Goal: Task Accomplishment & Management: Complete application form

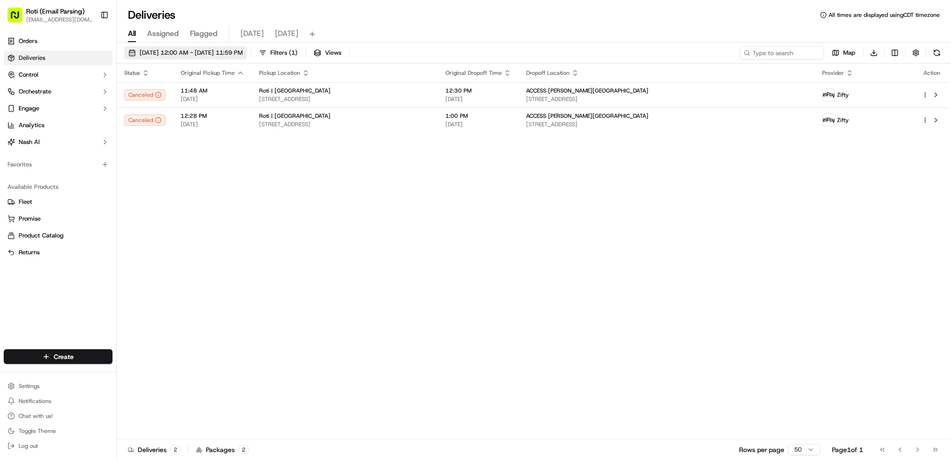
click at [229, 57] on span "09/24/2025 12:00 AM - 09/24/2025 11:59 PM" at bounding box center [191, 53] width 103 height 8
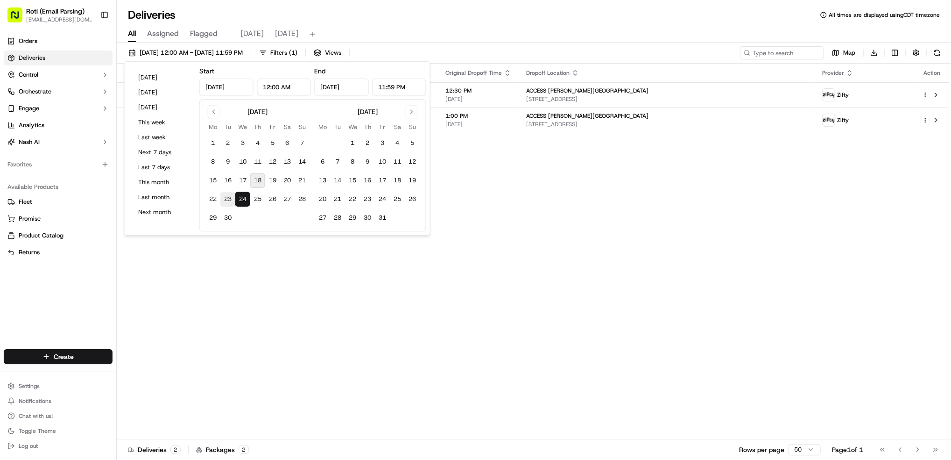
click at [233, 198] on button "23" at bounding box center [227, 198] width 15 height 15
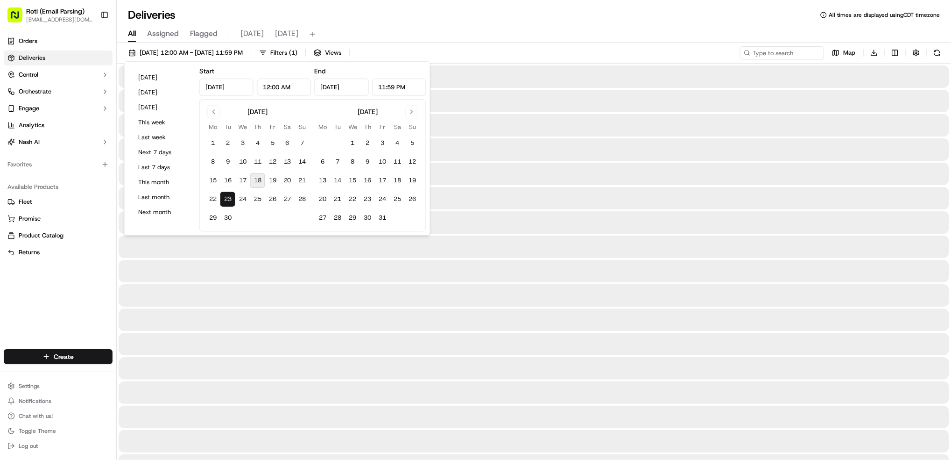
type input "Sep 23, 2025"
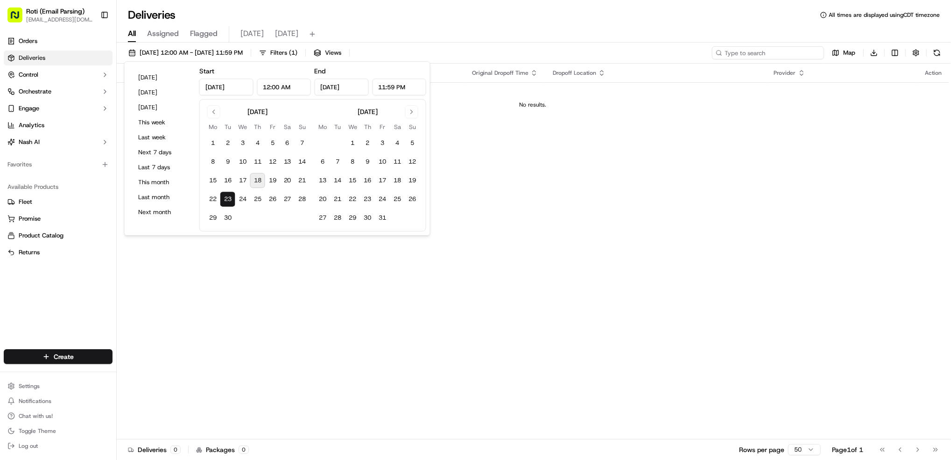
click at [770, 49] on input at bounding box center [768, 52] width 112 height 13
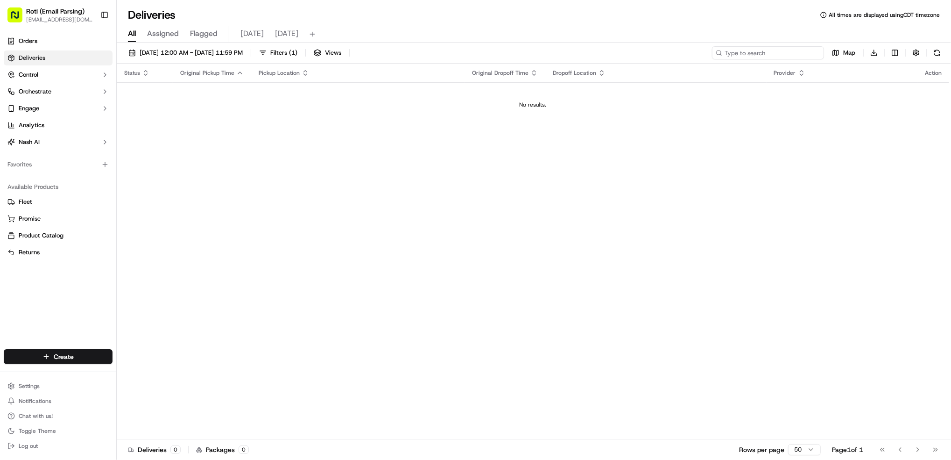
paste input "MediaRadar"
type input "MediaRadar"
click at [297, 49] on span "Filters ( 1 )" at bounding box center [283, 53] width 27 height 8
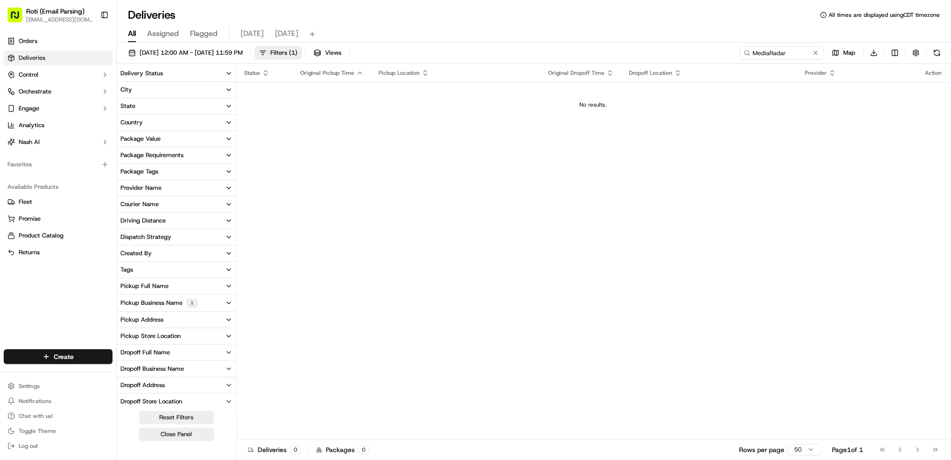
click at [161, 300] on div "Pickup Business Name 1" at bounding box center [159, 302] width 78 height 9
click at [151, 346] on label "Roti | [GEOGRAPHIC_DATA] and [US_STATE]" at bounding box center [162, 347] width 60 height 7
click at [128, 346] on Michigan "Roti | [GEOGRAPHIC_DATA] and [US_STATE]" at bounding box center [123, 347] width 7 height 7
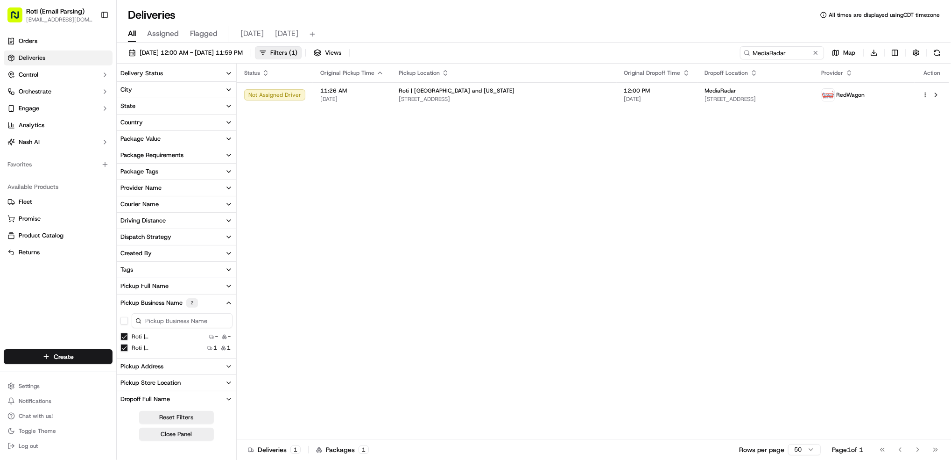
click at [126, 340] on Park "Roti | Hyde Park" at bounding box center [123, 335] width 7 height 7
click at [924, 95] on html "Roti (Email Parsing) jnavarro@roti.com Toggle Sidebar Orders Deliveries Control…" at bounding box center [475, 230] width 951 height 460
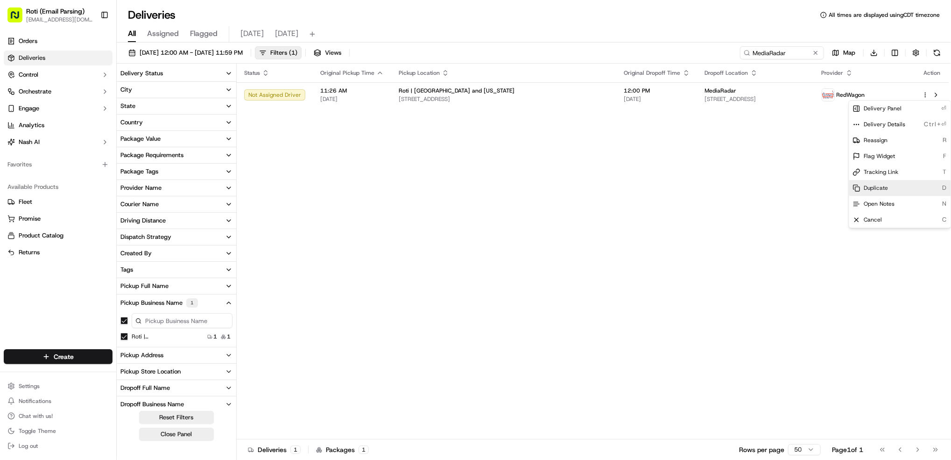
click at [888, 181] on div "Duplicate D" at bounding box center [900, 188] width 102 height 16
click at [867, 223] on span "Cancel" at bounding box center [873, 219] width 18 height 7
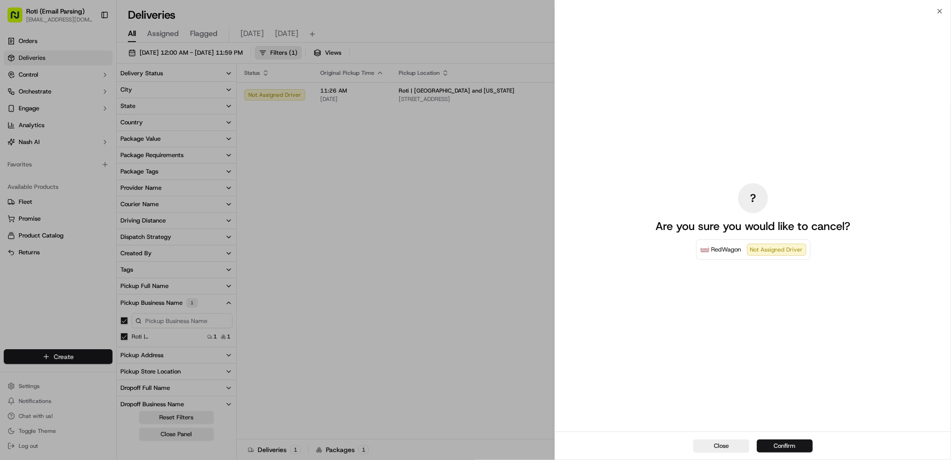
click at [785, 441] on button "Confirm" at bounding box center [785, 445] width 56 height 13
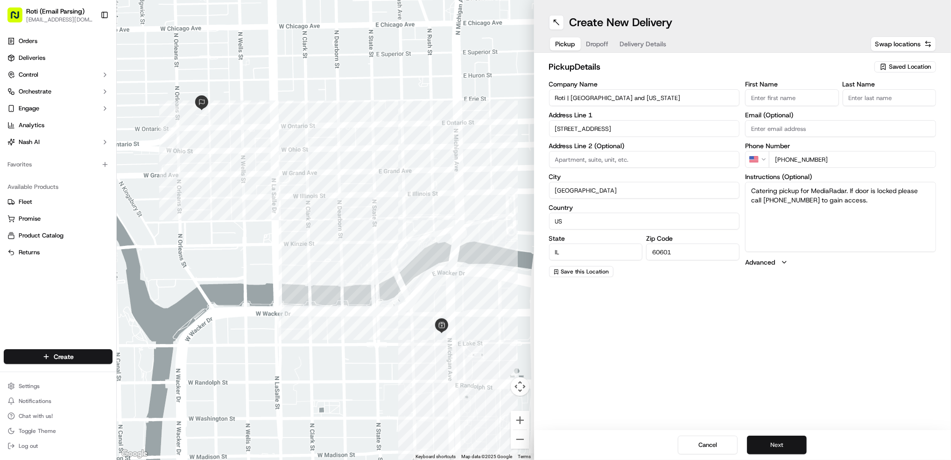
click at [792, 447] on button "Next" at bounding box center [777, 444] width 60 height 19
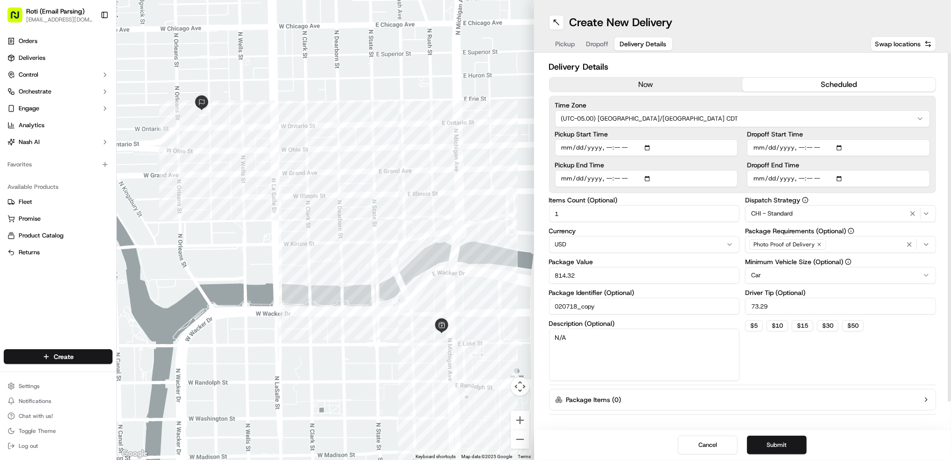
click at [648, 148] on input "Pickup Start Time" at bounding box center [646, 147] width 183 height 17
type input "[DATE]T11:26"
click at [841, 146] on input "Dropoff Start Time" at bounding box center [838, 147] width 183 height 17
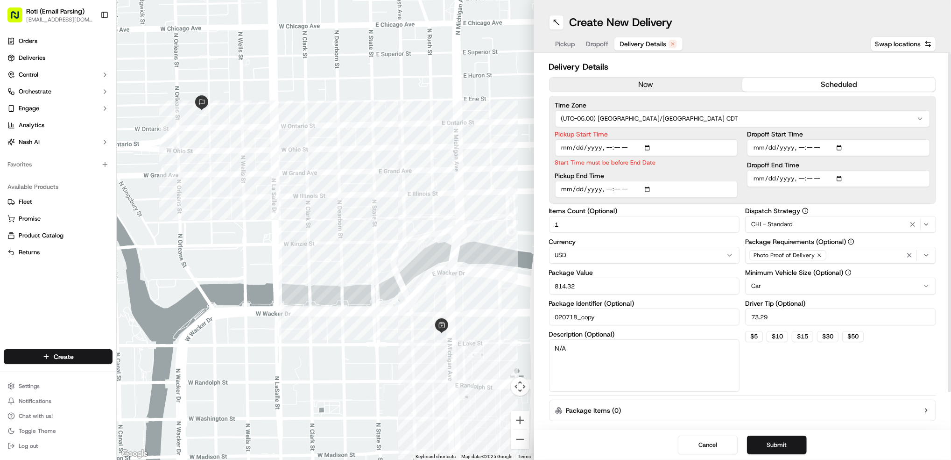
type input "[DATE]T11:35"
click at [651, 189] on input "Pickup End Time" at bounding box center [646, 189] width 183 height 17
type input "[DATE]T11:51"
click at [843, 190] on input "Dropoff End Time" at bounding box center [838, 189] width 183 height 17
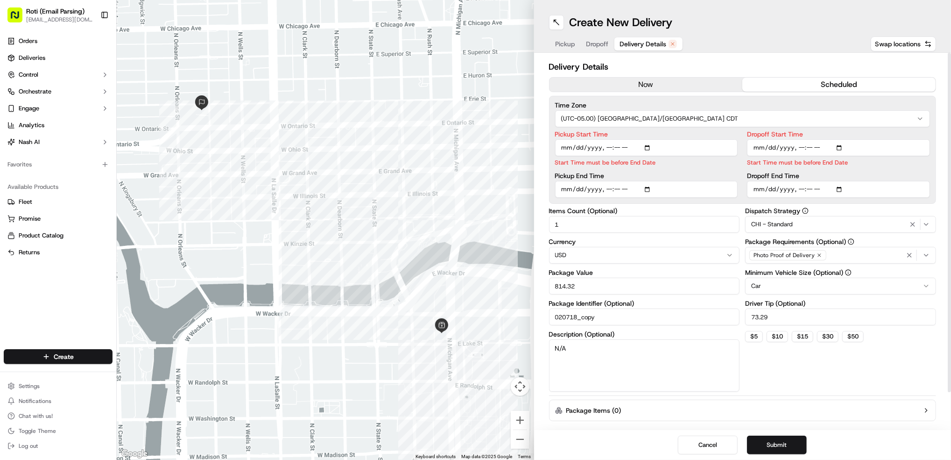
click at [843, 190] on input "Dropoff End Time" at bounding box center [838, 189] width 183 height 17
type input "[DATE]T12:00"
click at [942, 120] on div "Delivery Details now scheduled Time Zone (UTC-05.00) America/[GEOGRAPHIC_DATA] …" at bounding box center [742, 241] width 417 height 377
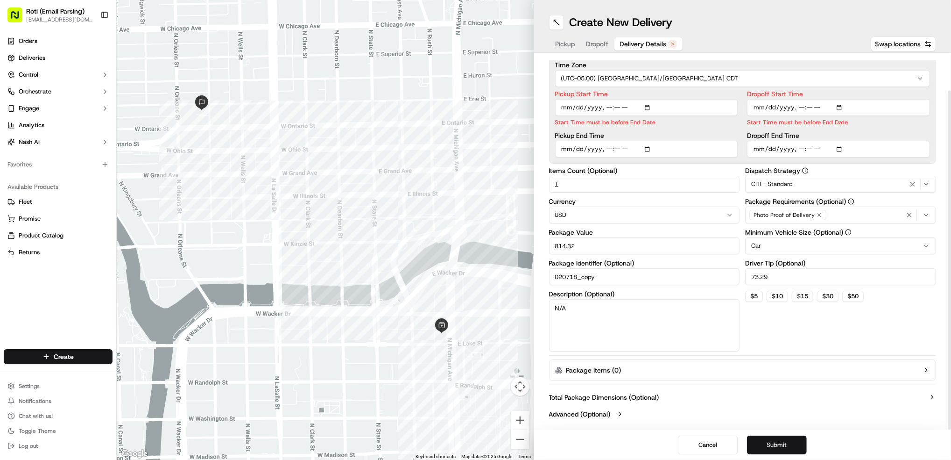
click at [786, 440] on button "Submit" at bounding box center [777, 444] width 60 height 19
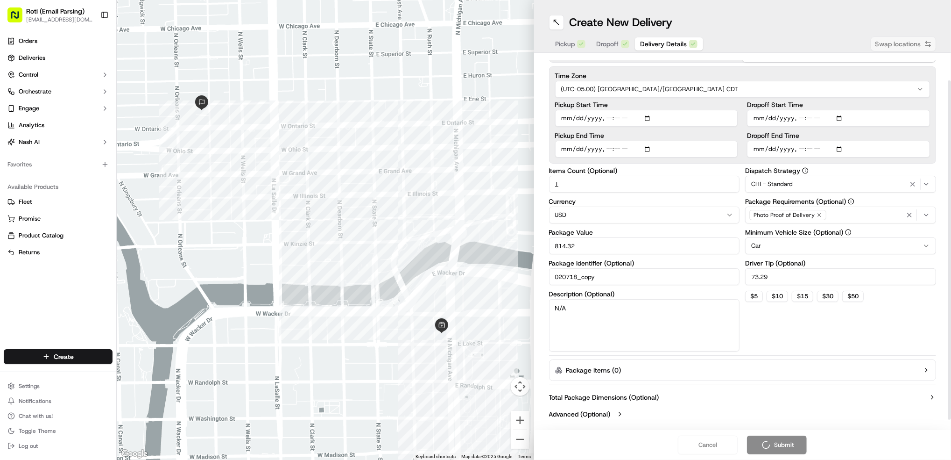
scroll to position [29, 0]
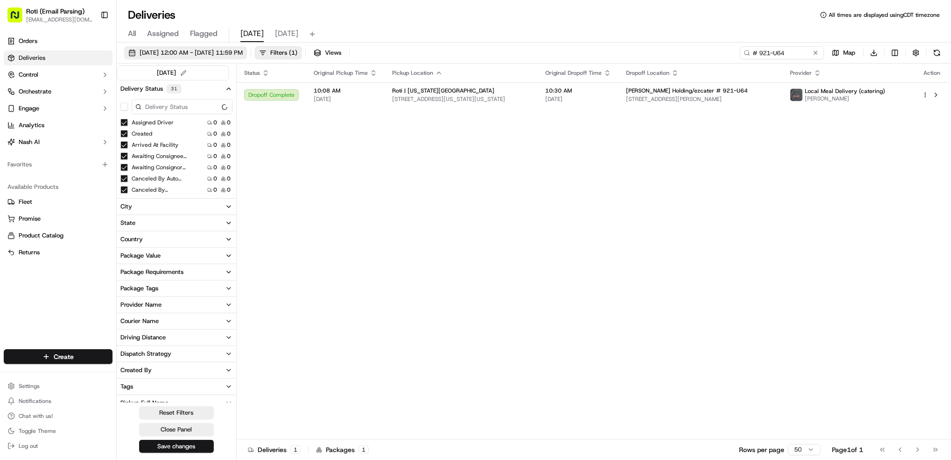
scroll to position [187, 0]
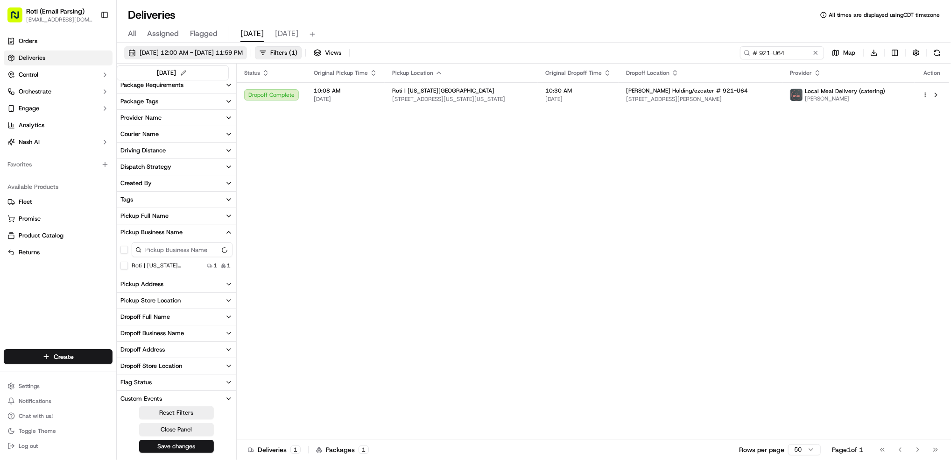
click at [236, 53] on span "09/18/2025 12:00 AM - 09/18/2025 11:59 PM" at bounding box center [191, 53] width 103 height 8
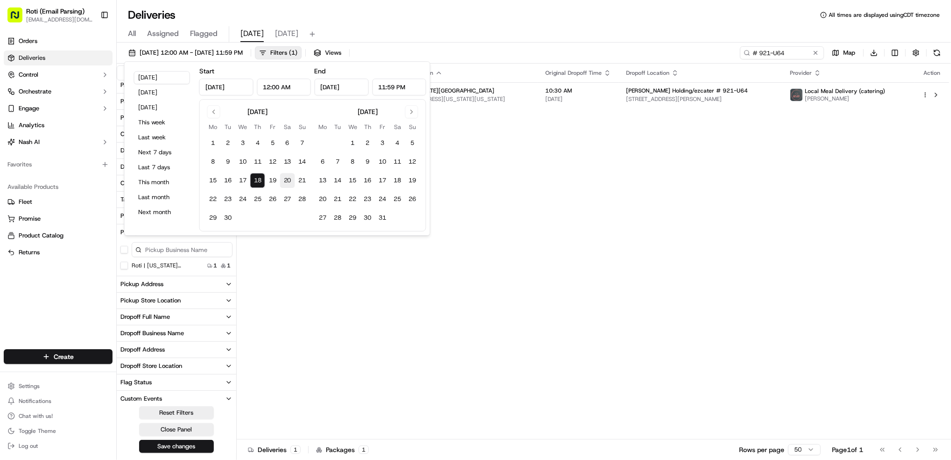
click at [289, 184] on button "20" at bounding box center [287, 180] width 15 height 15
click at [258, 181] on button "18" at bounding box center [257, 180] width 15 height 15
click at [289, 184] on button "20" at bounding box center [287, 180] width 15 height 15
type input "Sep 20, 2025"
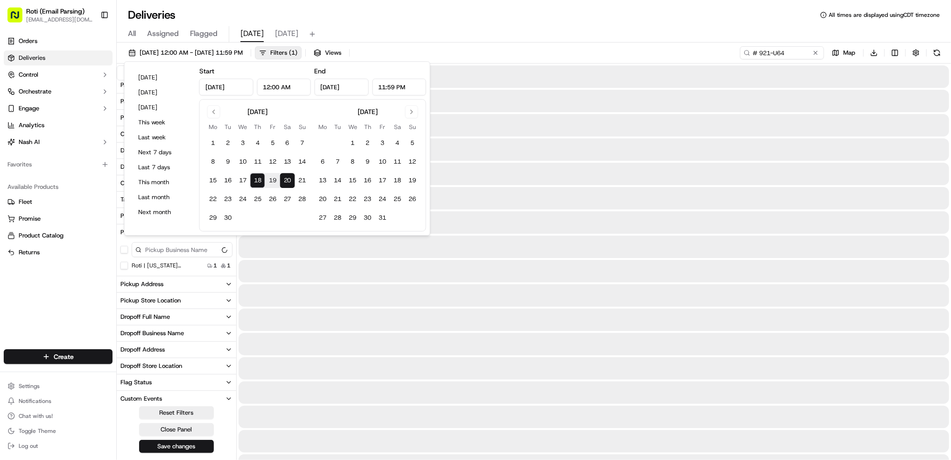
click at [289, 184] on button "20" at bounding box center [287, 180] width 15 height 15
type input "Sep 20, 2025"
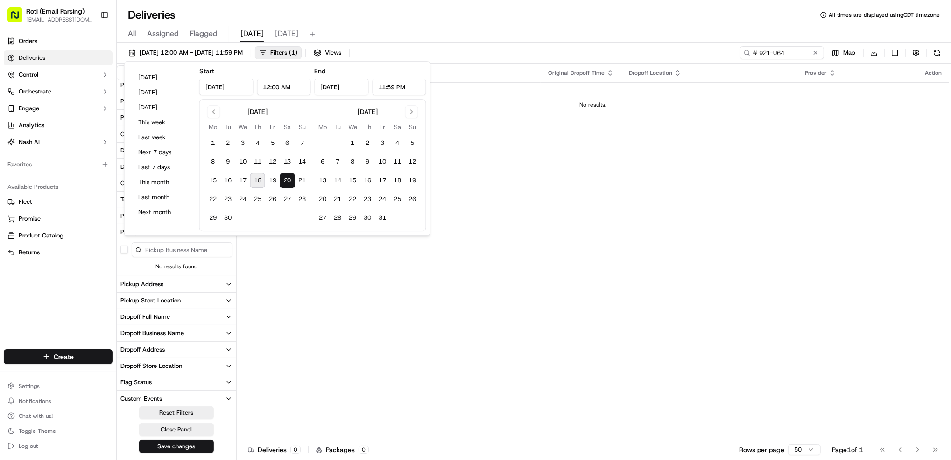
click at [720, 188] on div "Status Original Pickup Time Pickup Location Original Dropoff Time Dropoff Locat…" at bounding box center [593, 251] width 713 height 375
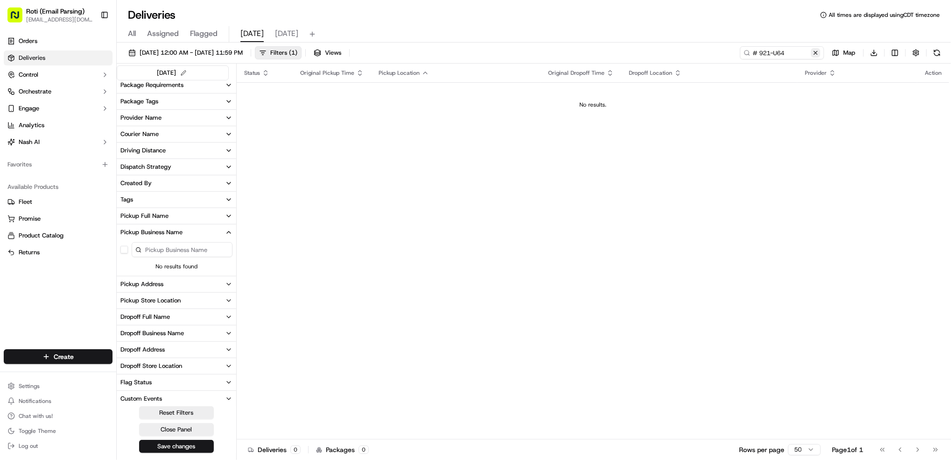
click at [816, 51] on button at bounding box center [815, 52] width 9 height 9
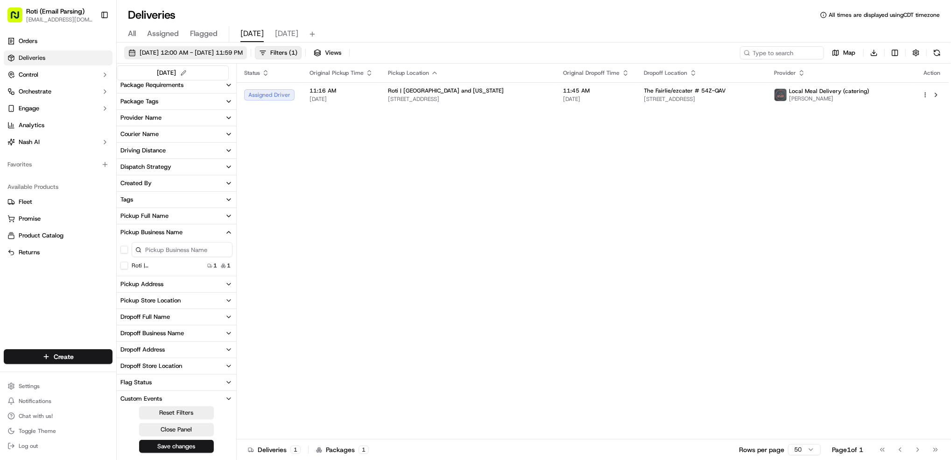
click at [247, 57] on button "09/20/2025 12:00 AM - 09/20/2025 11:59 PM" at bounding box center [185, 52] width 123 height 13
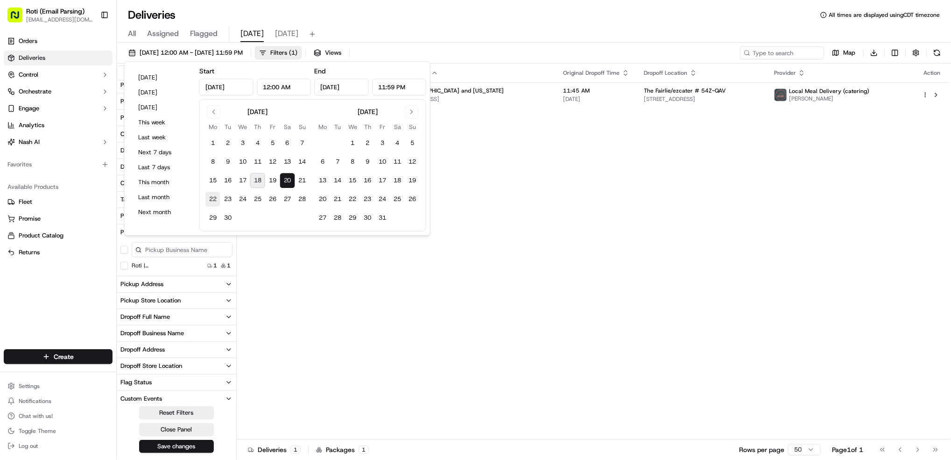
click at [211, 200] on button "22" at bounding box center [212, 198] width 15 height 15
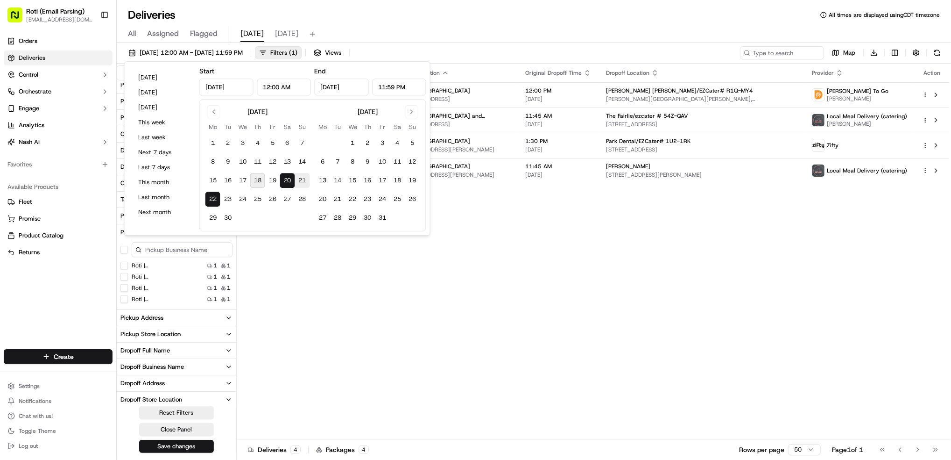
click at [287, 177] on button "20" at bounding box center [287, 180] width 15 height 15
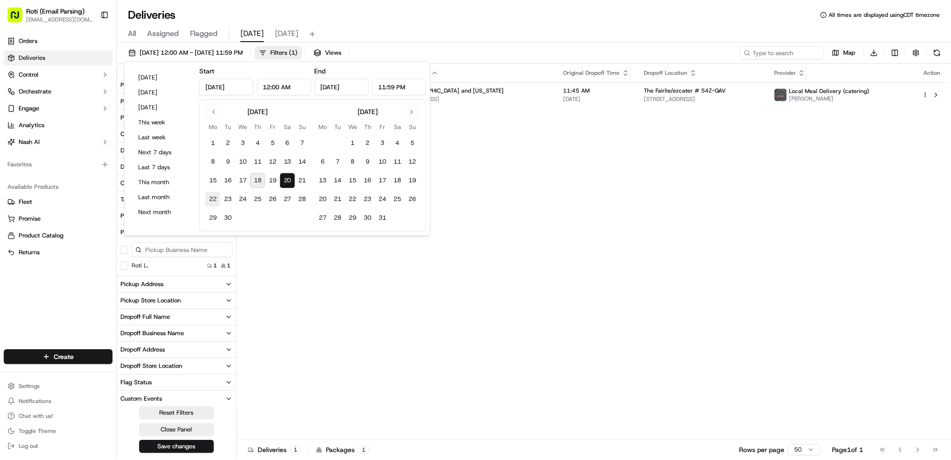
click at [207, 199] on button "22" at bounding box center [212, 198] width 15 height 15
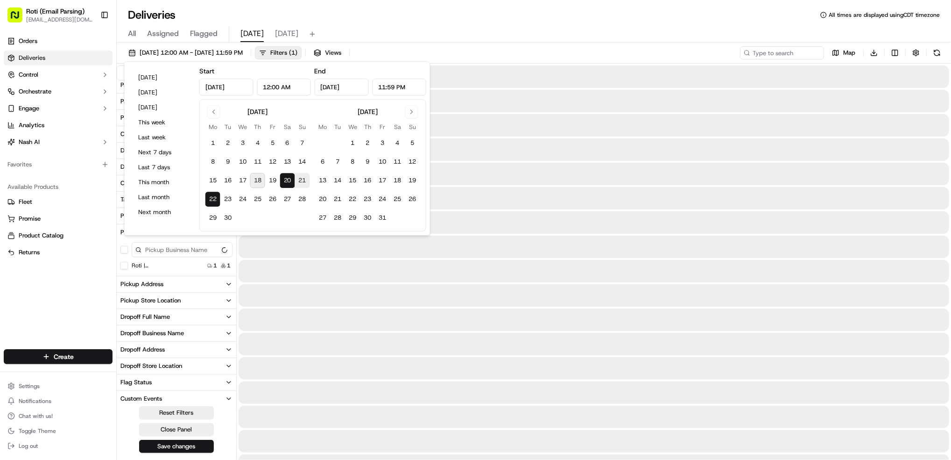
type input "Sep 22, 2025"
click at [207, 199] on button "22" at bounding box center [212, 198] width 15 height 15
type input "Sep 22, 2025"
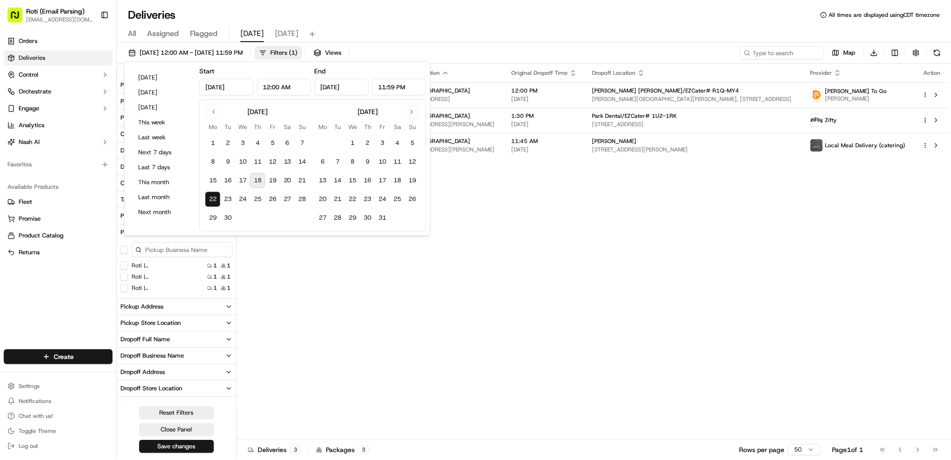
click at [617, 225] on div "Status Original Pickup Time Pickup Location Original Dropoff Time Dropoff Locat…" at bounding box center [593, 251] width 713 height 375
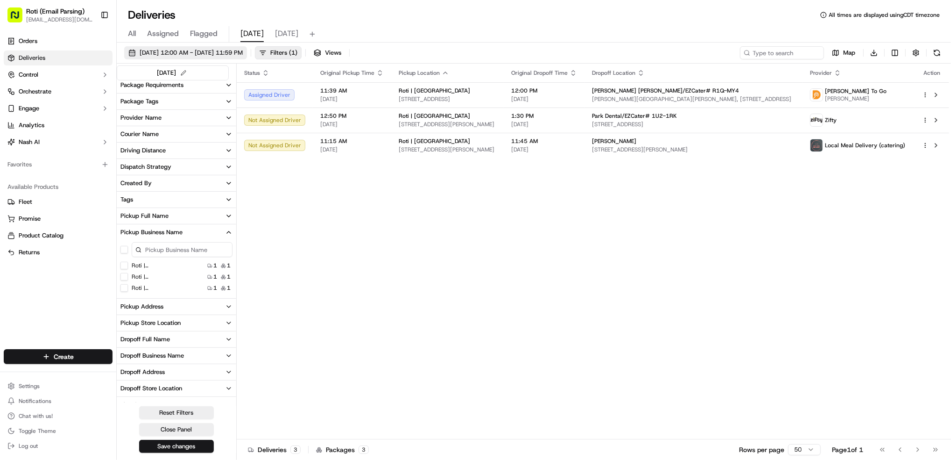
click at [243, 50] on span "09/22/2025 12:00 AM - 09/22/2025 11:59 PM" at bounding box center [191, 53] width 103 height 8
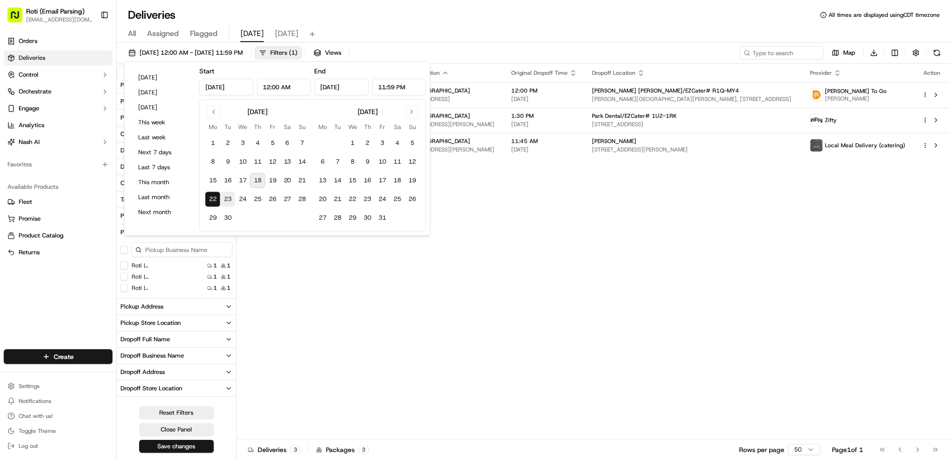
click at [230, 203] on button "23" at bounding box center [227, 198] width 15 height 15
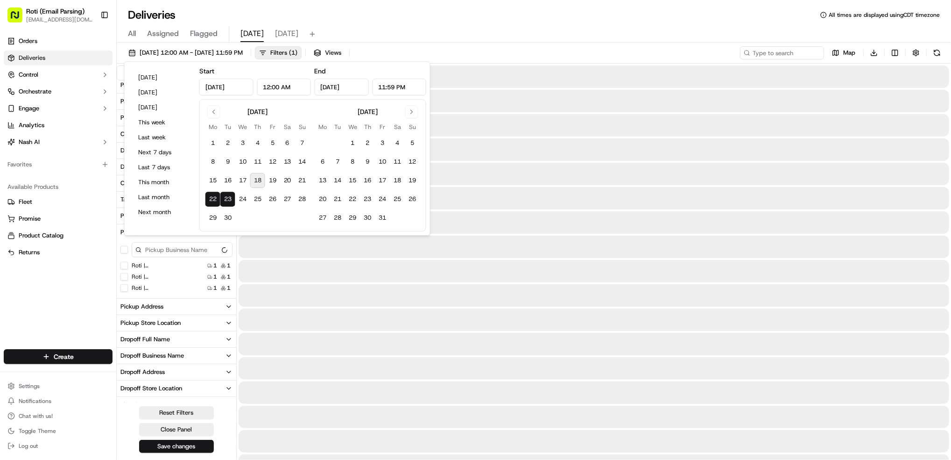
type input "Sep 23, 2025"
click at [230, 203] on button "23" at bounding box center [227, 198] width 15 height 15
type input "Sep 23, 2025"
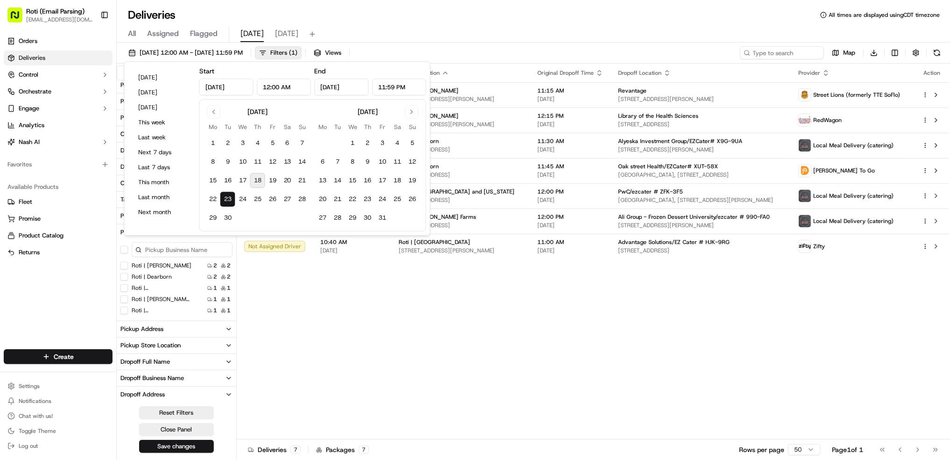
click at [716, 297] on div "Status Original Pickup Time Pickup Location Original Dropoff Time Dropoff Locat…" at bounding box center [593, 251] width 713 height 375
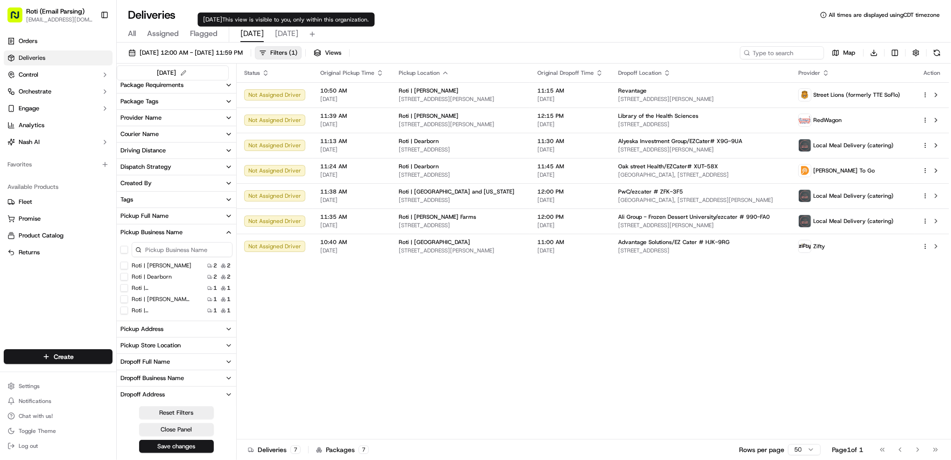
click at [295, 31] on span "tomorrow" at bounding box center [286, 33] width 23 height 11
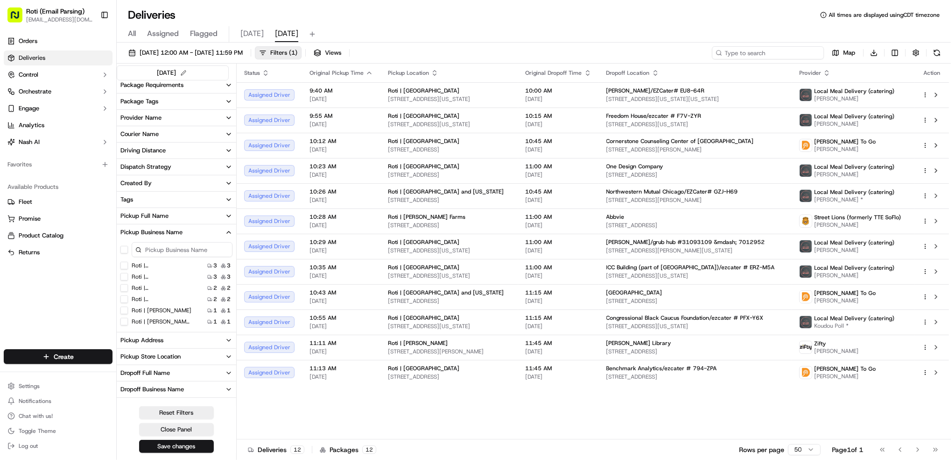
click at [785, 54] on input at bounding box center [768, 52] width 112 height 13
paste input "# EU8-64R"
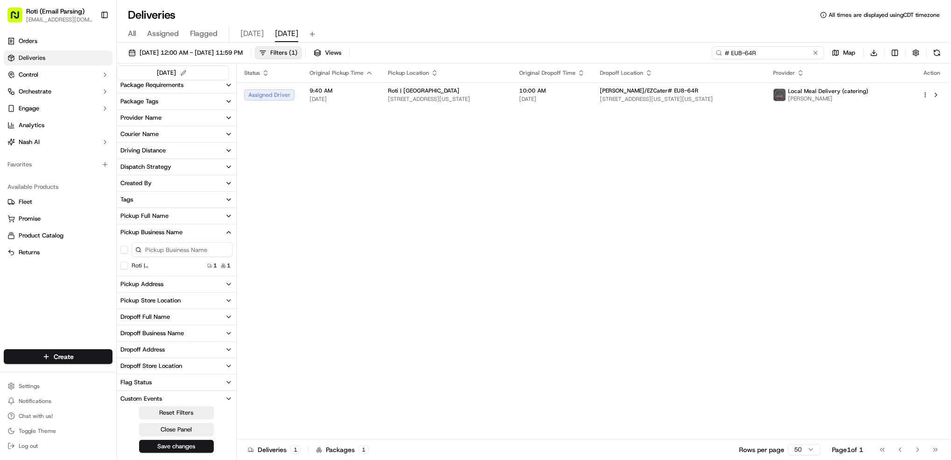
type input "# EU8-64R"
drag, startPoint x: 792, startPoint y: 53, endPoint x: 442, endPoint y: 46, distance: 350.8
click at [626, 43] on div "09/19/2025 12:00 AM - 09/19/2025 11:59 PM Filters ( 1 ) Views # EU8-64R Map Dow…" at bounding box center [534, 251] width 834 height 419
paste input "# F7V-ZYR"
type input "# F7V-ZYR"
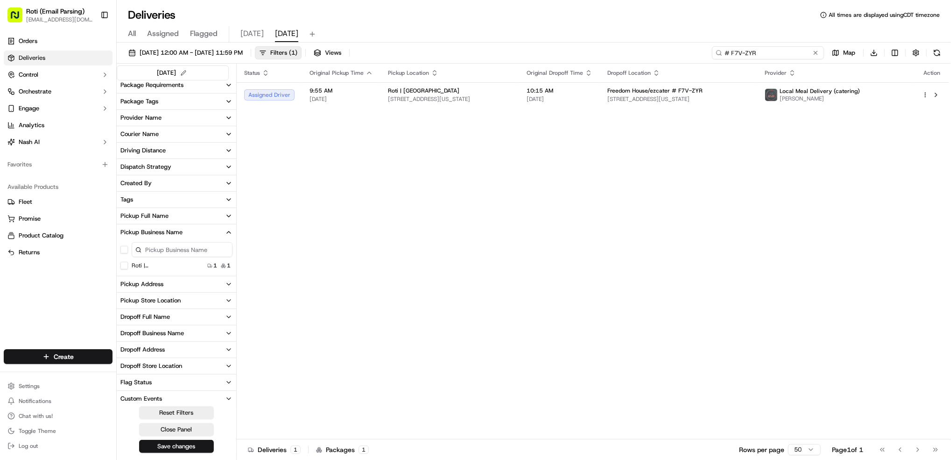
drag, startPoint x: 787, startPoint y: 55, endPoint x: 345, endPoint y: 30, distance: 442.9
click at [626, 32] on div "Deliveries All times are displayed using CDT timezone All Assigned Flagged toda…" at bounding box center [534, 230] width 834 height 460
paste input "# GZJ-H69"
type input "# GZJ-H69"
drag, startPoint x: 786, startPoint y: 59, endPoint x: 534, endPoint y: 36, distance: 252.7
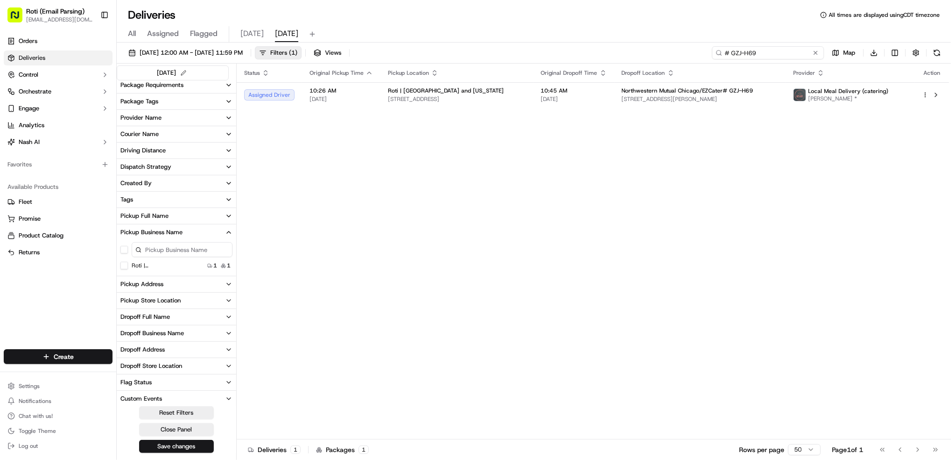
click at [563, 37] on div "Deliveries All times are displayed using CDT timezone All Assigned Flagged toda…" at bounding box center [534, 230] width 834 height 460
paste input "# ERZ-M5A"
type input "# ERZ-M5A"
drag, startPoint x: 780, startPoint y: 57, endPoint x: 606, endPoint y: 34, distance: 175.2
click at [619, 35] on div "Deliveries All times are displayed using CDT timezone All Assigned Flagged toda…" at bounding box center [534, 230] width 834 height 460
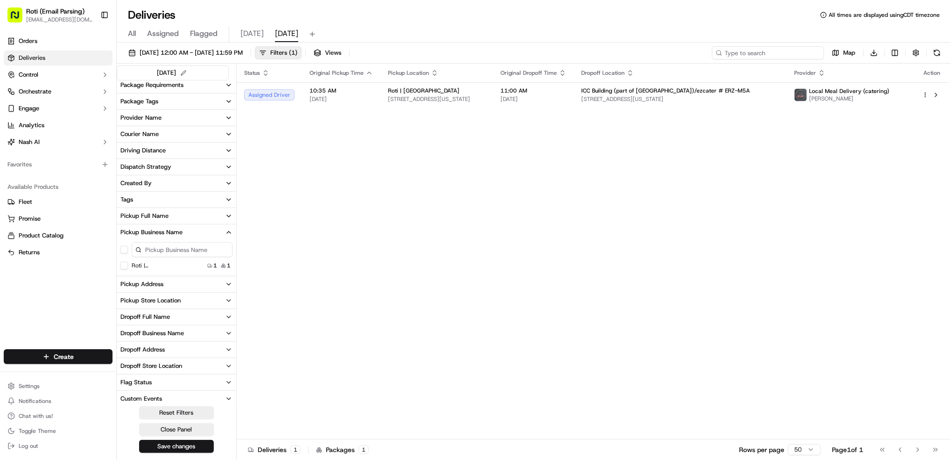
paste input "# PFX-Y6X"
type input "# PFX-Y6X"
drag, startPoint x: 774, startPoint y: 57, endPoint x: 613, endPoint y: 39, distance: 161.7
click at [679, 43] on div "09/19/2025 12:00 AM - 09/19/2025 11:59 PM Filters ( 1 ) Views # PFX-Y6X Map Dow…" at bounding box center [534, 251] width 834 height 419
paste input "# 794-ZPA"
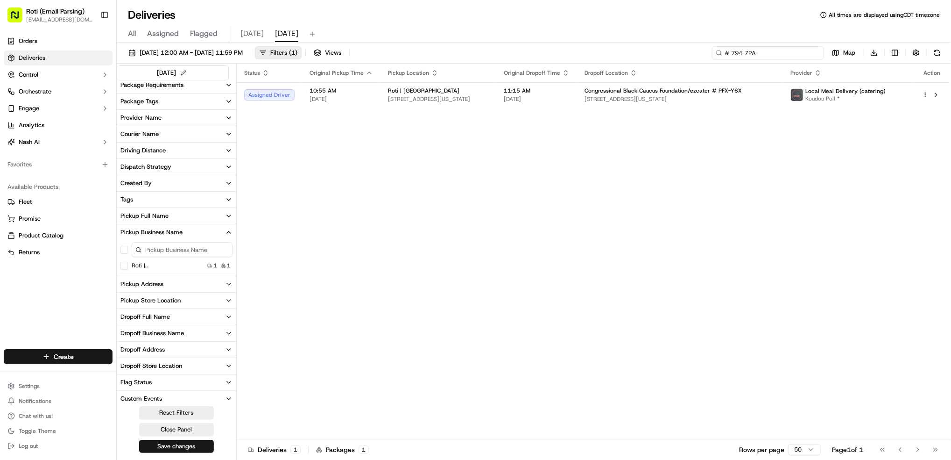
type input "# 794-ZPA"
